Goal: Transaction & Acquisition: Download file/media

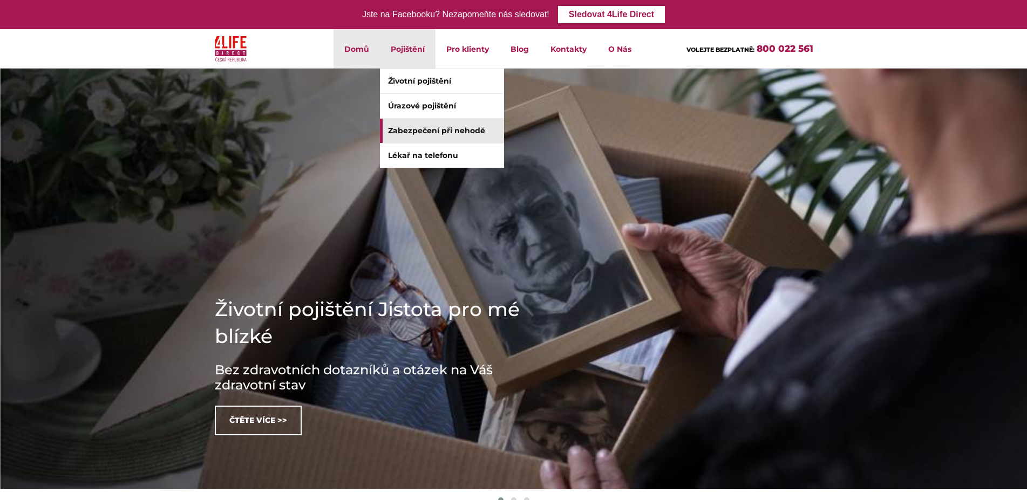
click at [441, 138] on link "Zabezpečení při nehodě" at bounding box center [442, 131] width 124 height 24
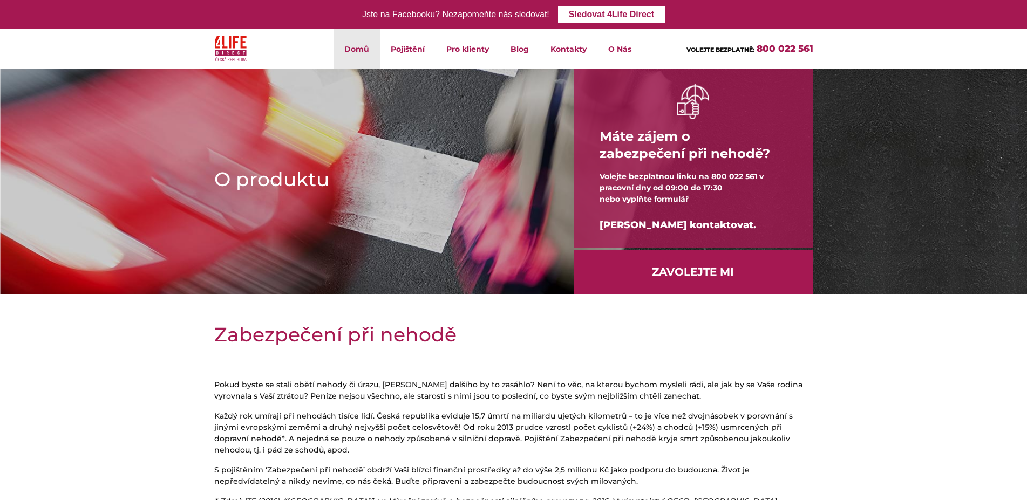
click at [351, 51] on link "Domů" at bounding box center [356, 48] width 46 height 39
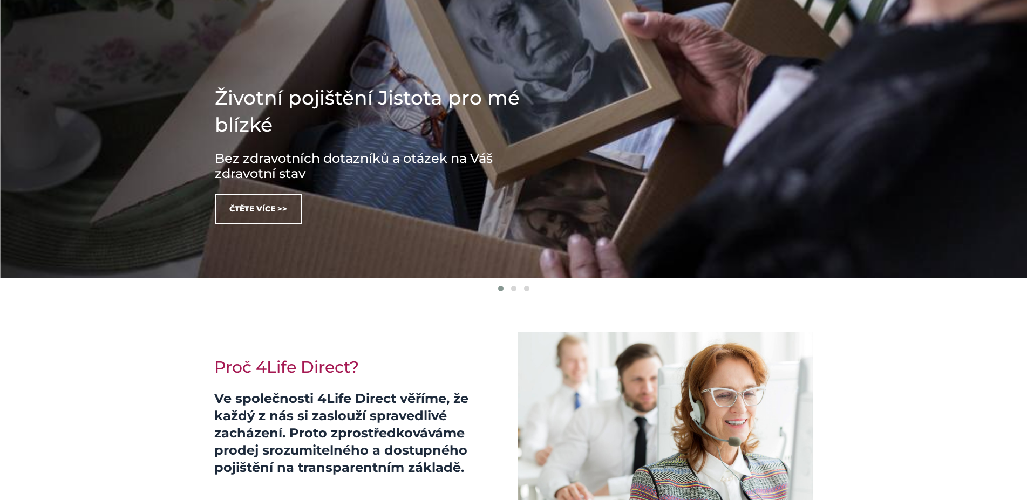
scroll to position [220, 0]
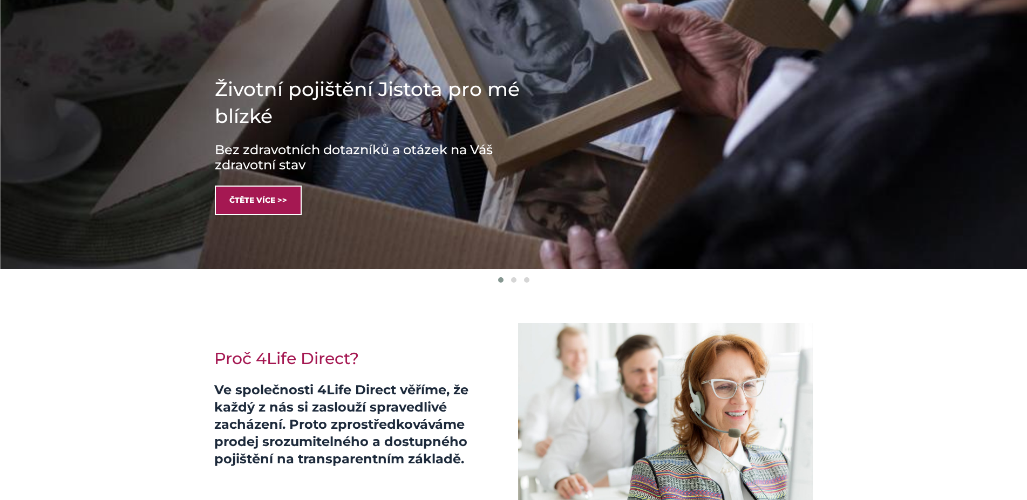
click at [279, 199] on link "Čtěte více >>" at bounding box center [258, 201] width 87 height 30
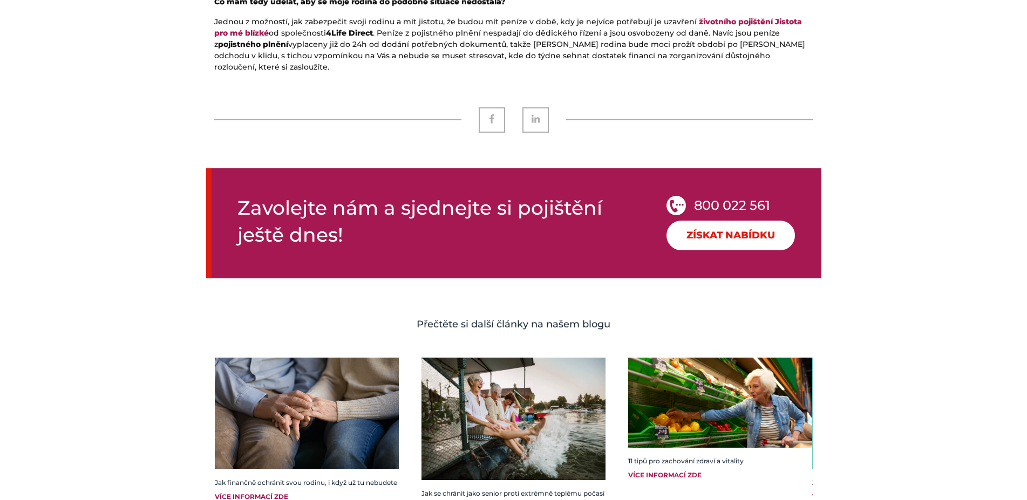
scroll to position [1509, 0]
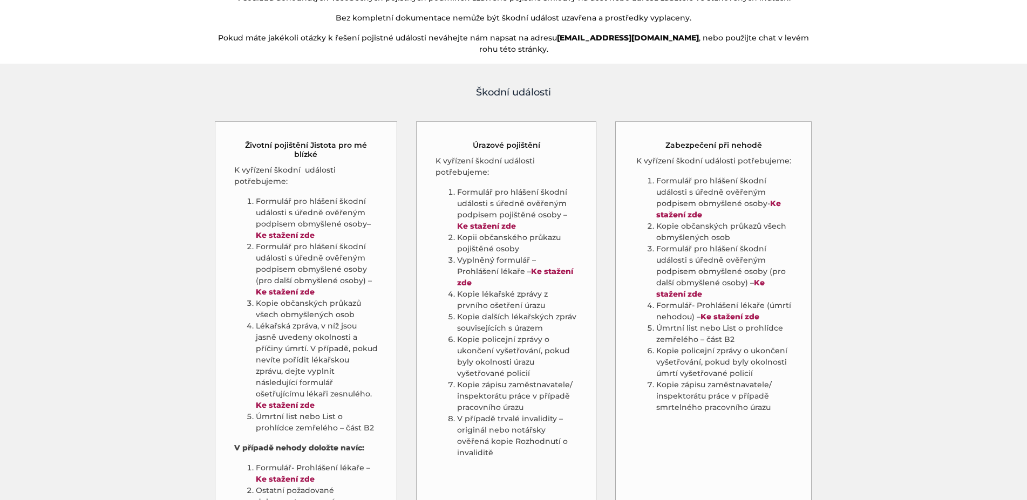
scroll to position [550, 0]
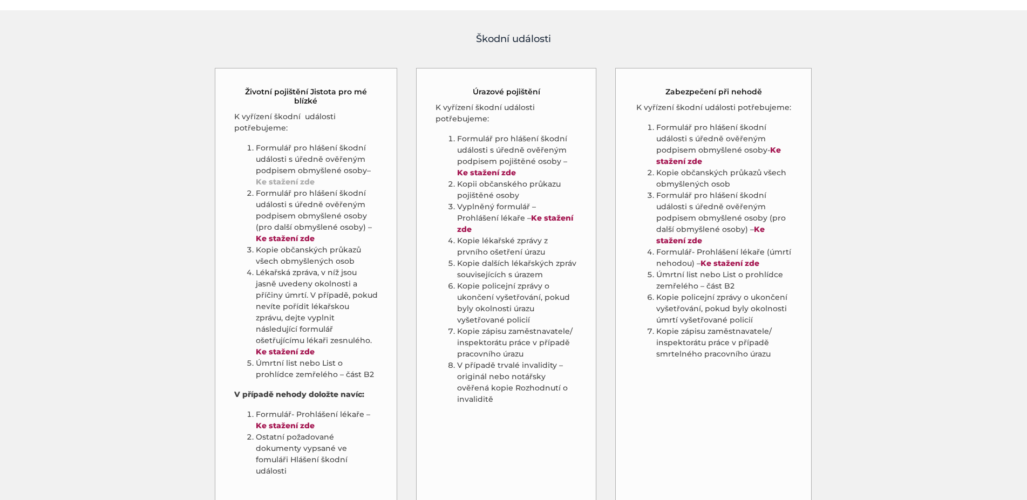
click at [302, 177] on strong "Ke stažení zde" at bounding box center [285, 182] width 59 height 10
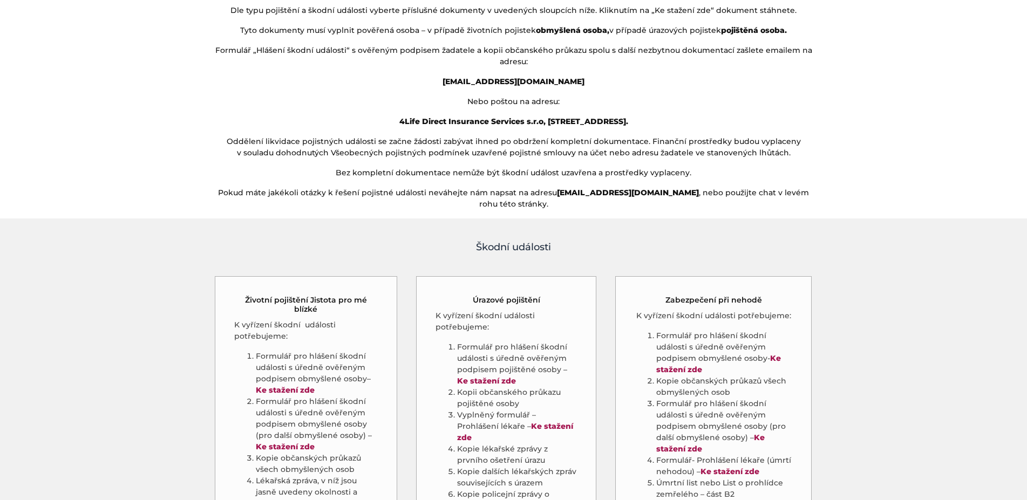
scroll to position [550, 0]
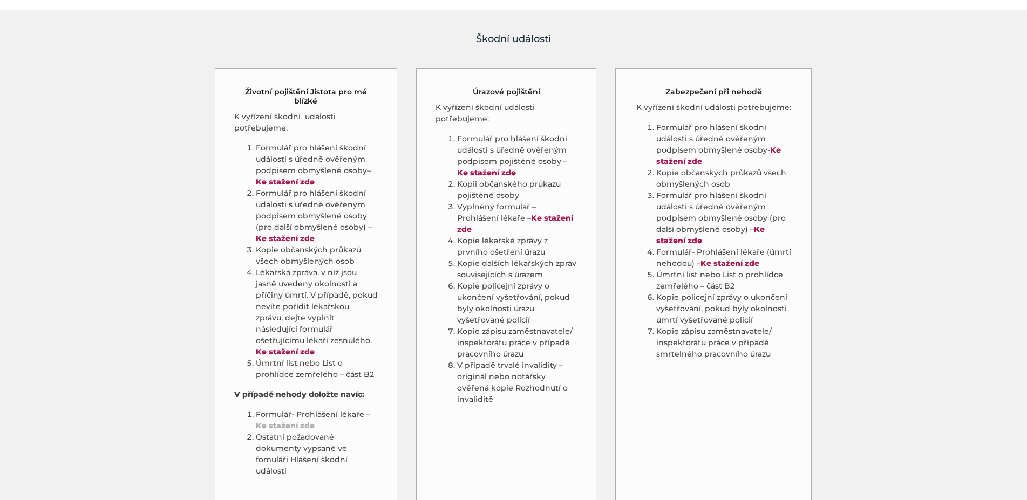
click at [308, 421] on strong "Ke stažení zde" at bounding box center [285, 426] width 59 height 10
click at [288, 347] on link "Ke stažení zde" at bounding box center [285, 352] width 59 height 10
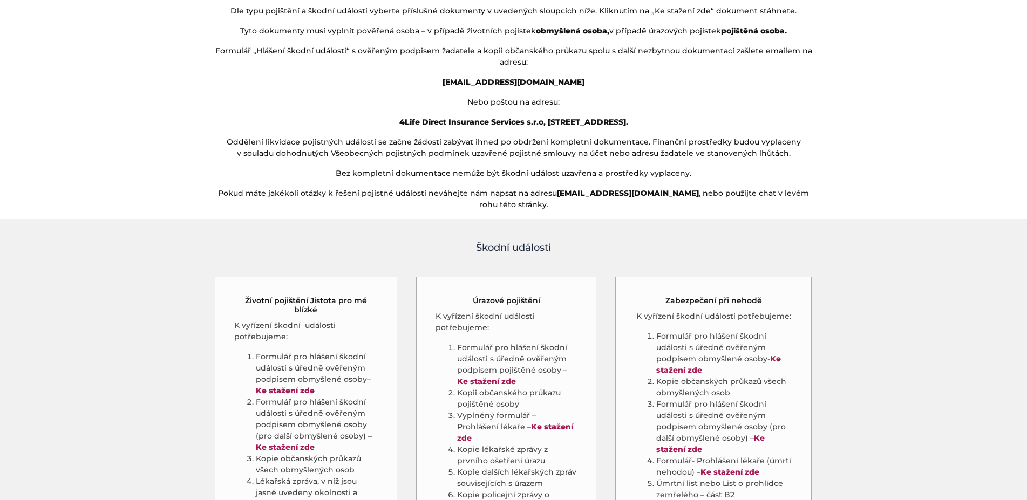
scroll to position [550, 0]
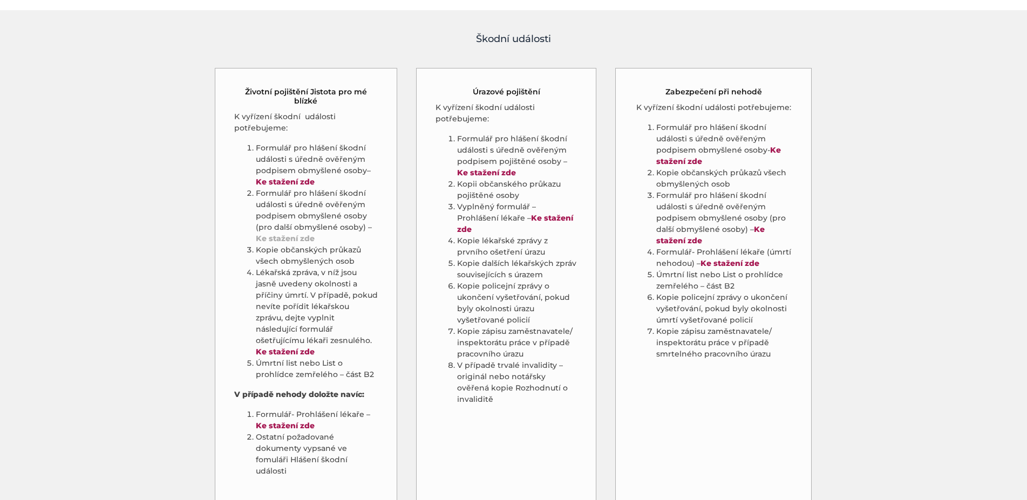
click at [296, 234] on strong "Ke stažení zde" at bounding box center [285, 239] width 59 height 10
click at [278, 177] on strong "Ke stažení zde" at bounding box center [285, 182] width 59 height 10
click at [309, 234] on strong "Ke stažení zde" at bounding box center [285, 239] width 59 height 10
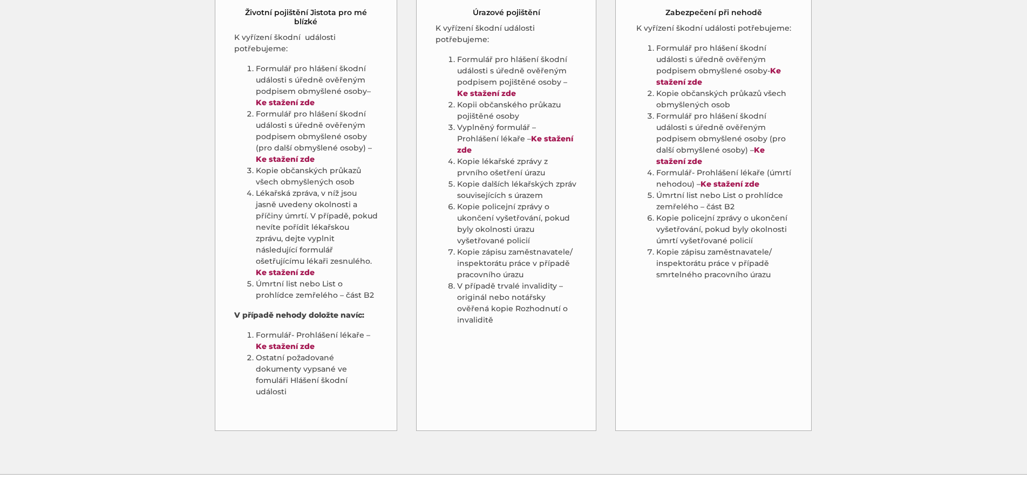
scroll to position [465, 0]
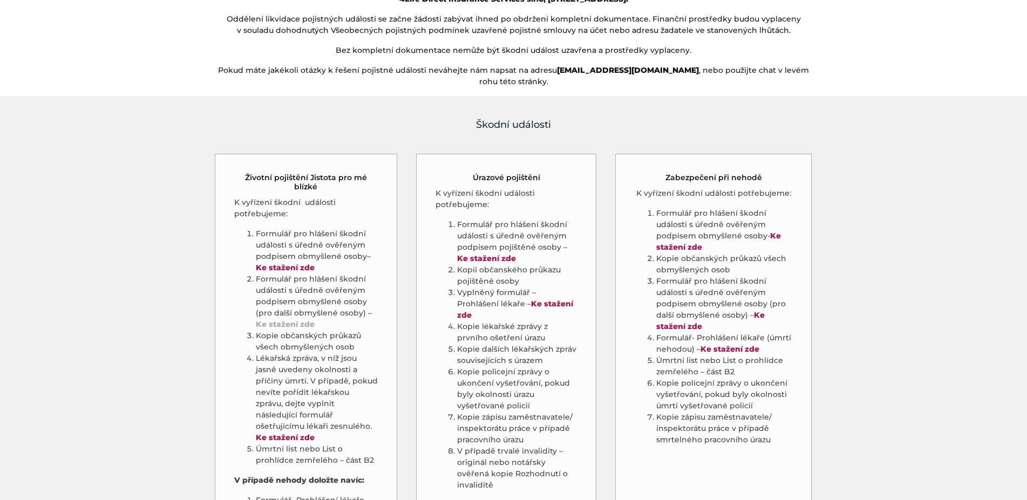
click at [308, 319] on strong "Ke stažení zde" at bounding box center [285, 324] width 59 height 10
click at [295, 319] on strong "Ke stažení zde" at bounding box center [285, 324] width 59 height 10
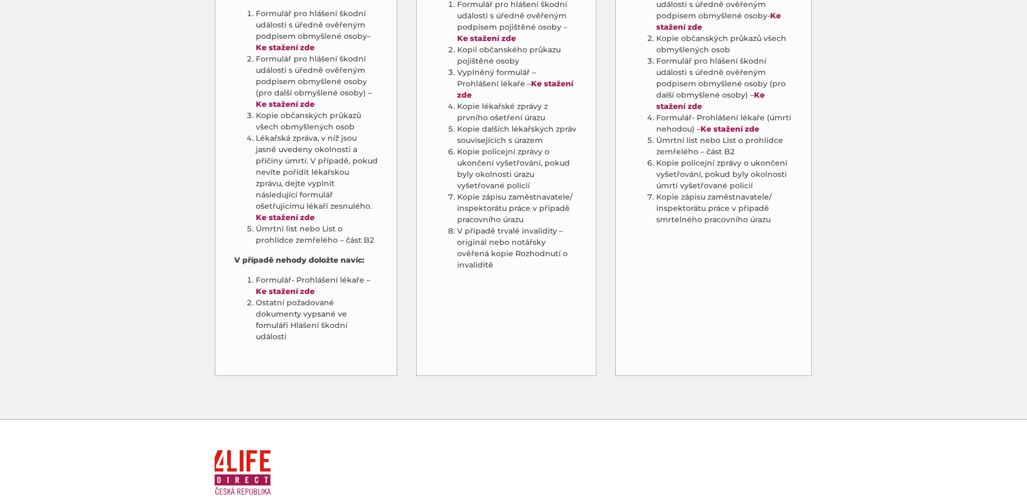
scroll to position [799, 0]
